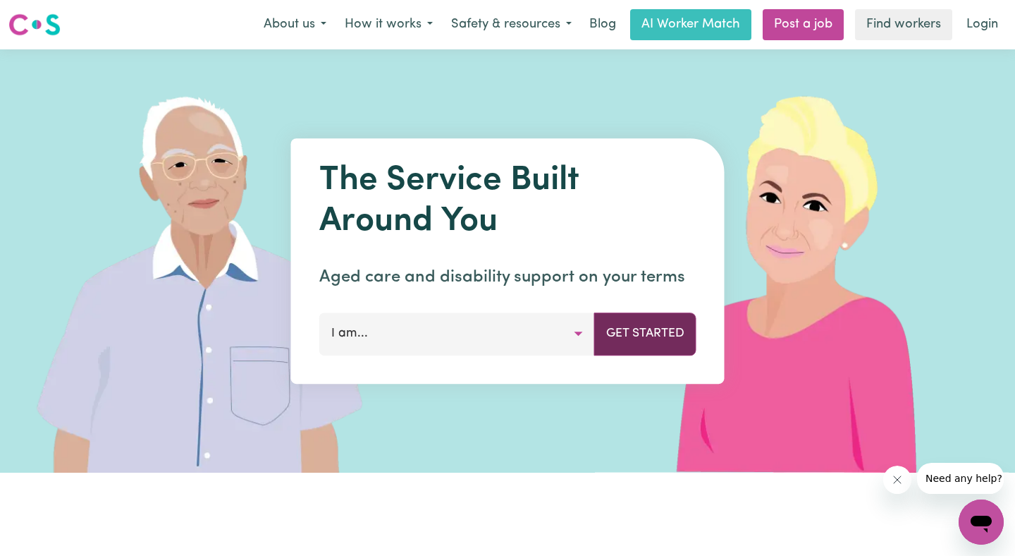
click at [645, 331] on button "Get Started" at bounding box center [645, 333] width 102 height 42
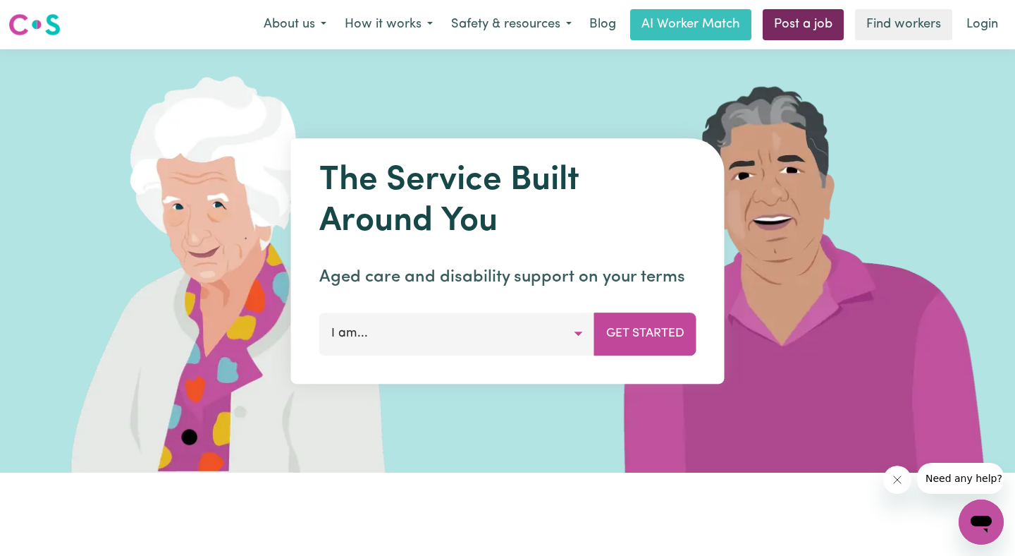
click at [815, 23] on link "Post a job" at bounding box center [803, 24] width 81 height 31
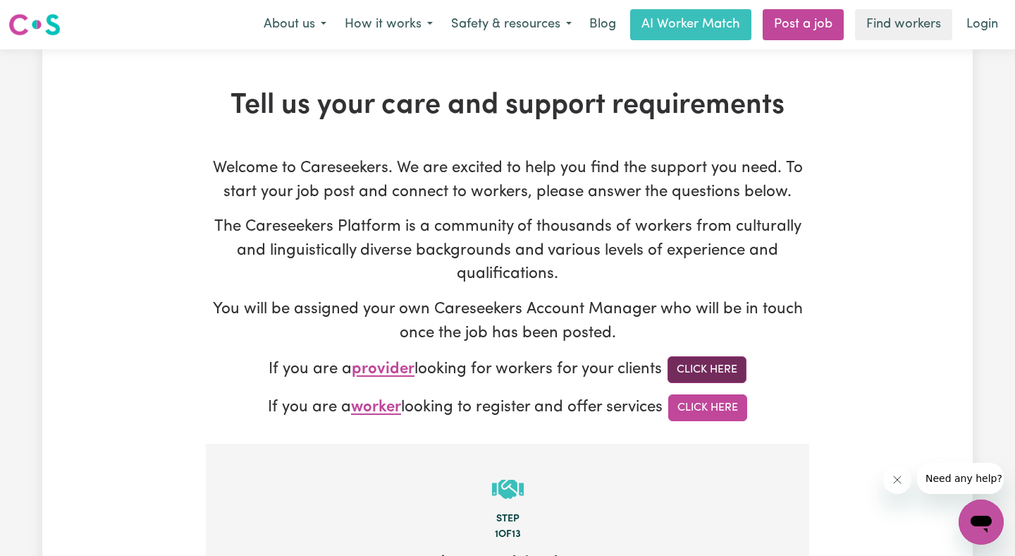
click at [701, 367] on link "Click Here" at bounding box center [707, 369] width 79 height 27
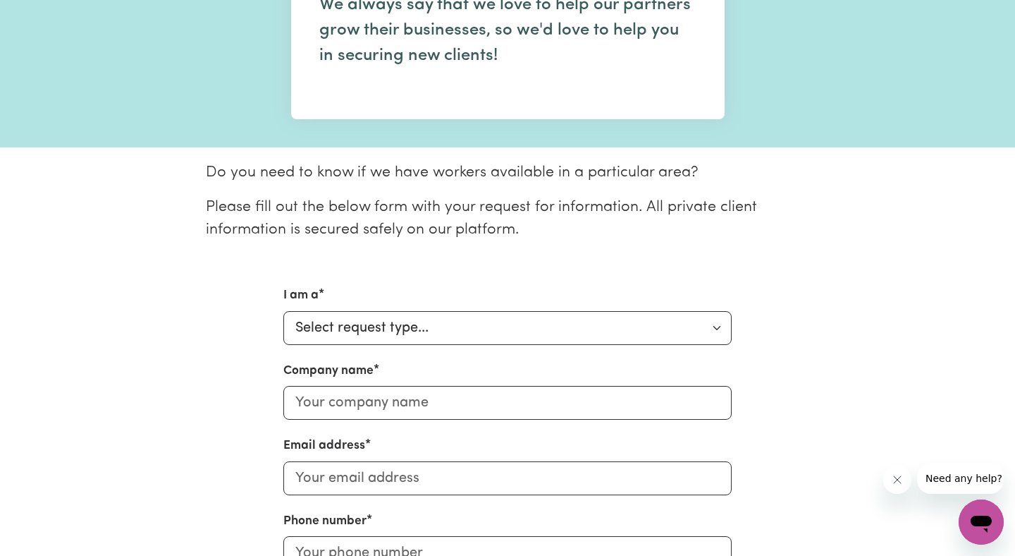
scroll to position [212, 0]
click at [716, 329] on select "Select request type... Individual looking for care and support for myself and m…" at bounding box center [507, 327] width 448 height 34
select select "Individual"
click at [708, 405] on input "Company name" at bounding box center [507, 402] width 448 height 34
type input "[PERSON_NAME]"
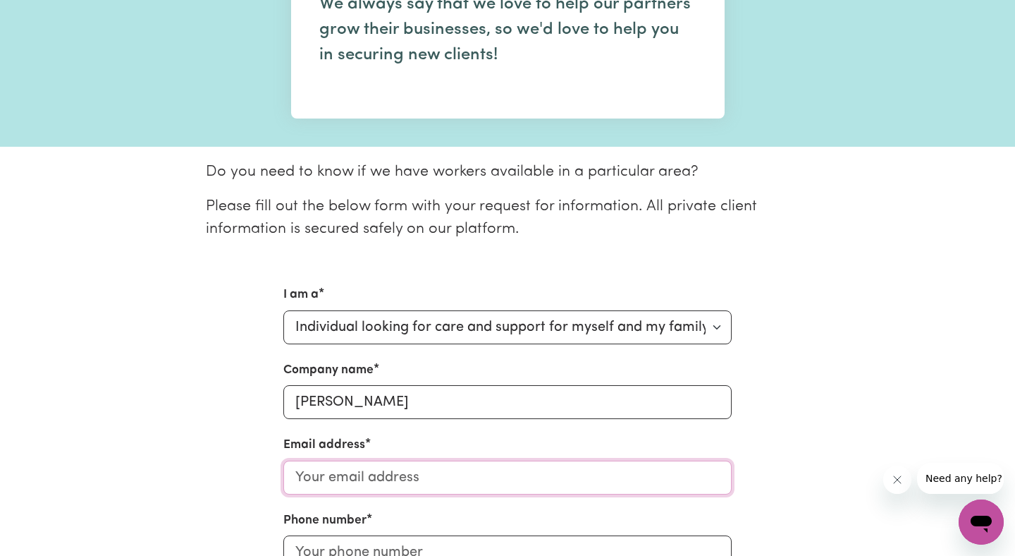
click at [411, 477] on input "Email address" at bounding box center [507, 477] width 448 height 34
type input "[EMAIL_ADDRESS][DOMAIN_NAME]"
type input "0400133379"
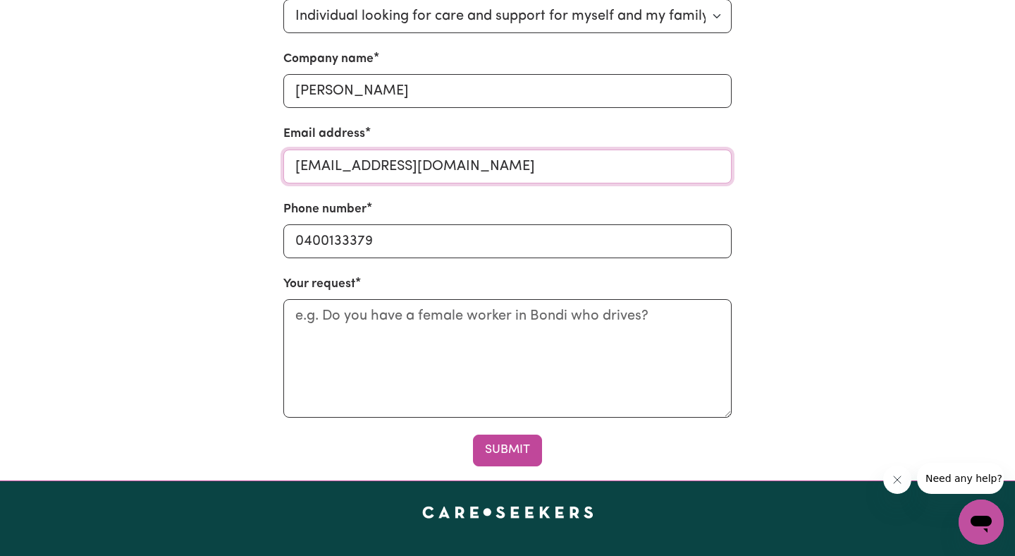
scroll to position [525, 0]
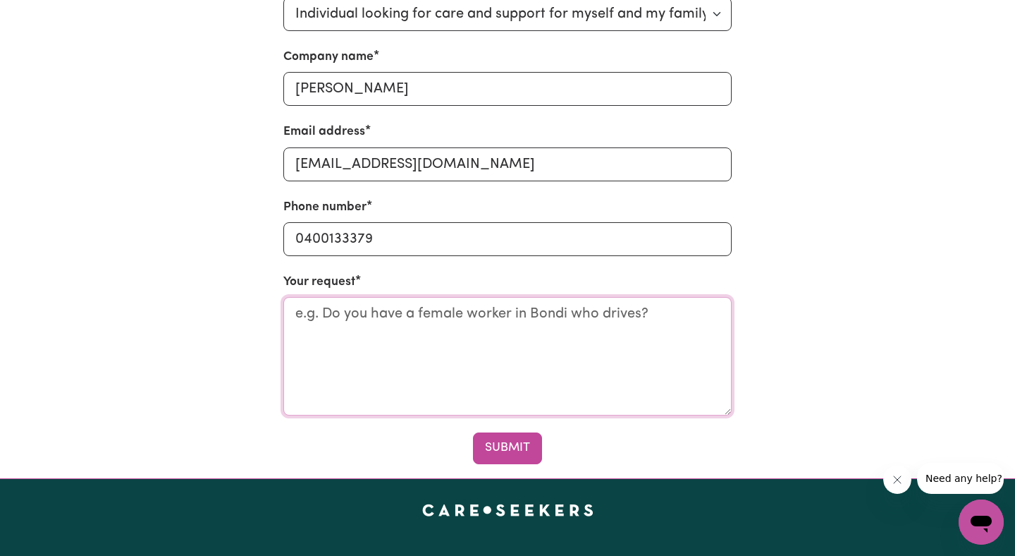
click at [649, 305] on textarea "Your request" at bounding box center [507, 356] width 448 height 118
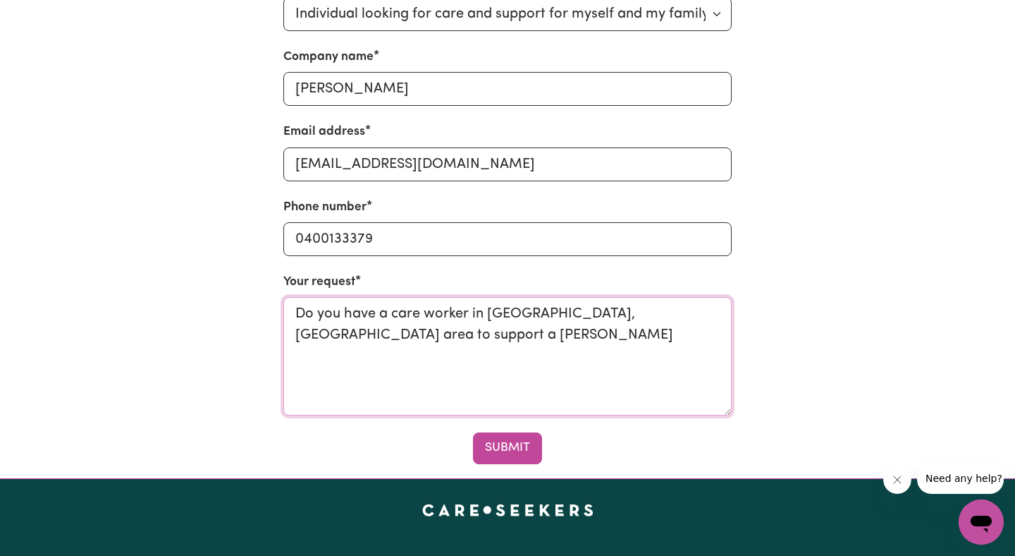
click at [309, 333] on textarea "Do you have a care worker in [GEOGRAPHIC_DATA], [GEOGRAPHIC_DATA] area to suppo…" at bounding box center [507, 356] width 448 height 118
click at [426, 335] on textarea "Do you have a care worker in [GEOGRAPHIC_DATA], [GEOGRAPHIC_DATA] area to suppo…" at bounding box center [507, 356] width 448 height 118
click at [308, 336] on textarea "Do you have a care worker in [GEOGRAPHIC_DATA], [GEOGRAPHIC_DATA] area to suppo…" at bounding box center [507, 356] width 448 height 118
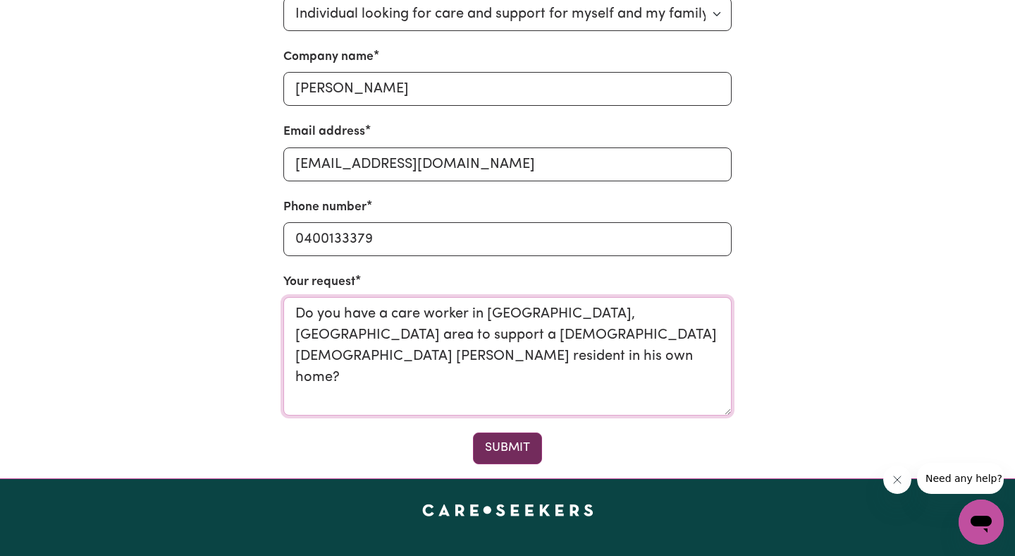
type textarea "Do you have a care worker in [GEOGRAPHIC_DATA], [GEOGRAPHIC_DATA] area to suppo…"
click at [513, 449] on button "Submit" at bounding box center [507, 447] width 69 height 31
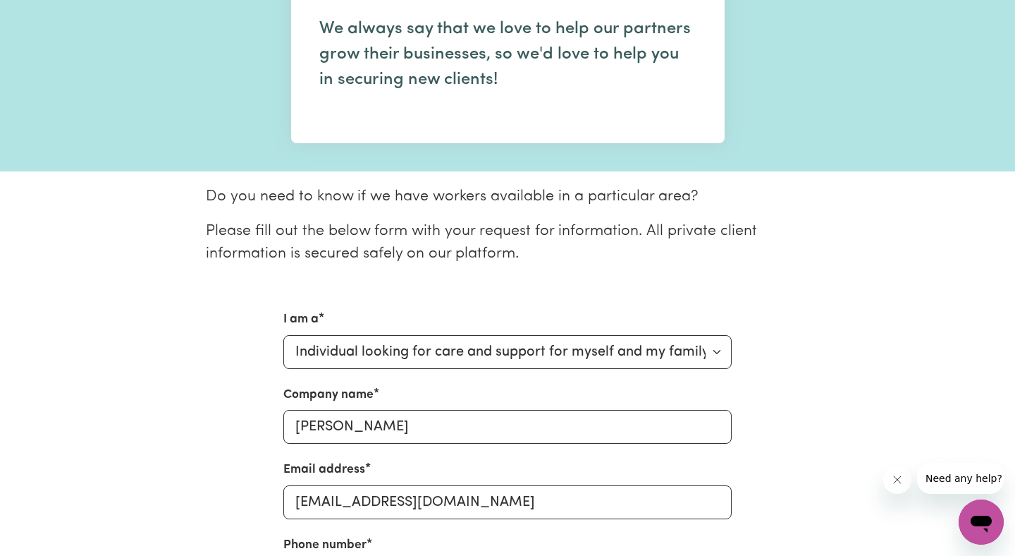
scroll to position [0, 0]
